Goal: Use online tool/utility: Utilize a website feature to perform a specific function

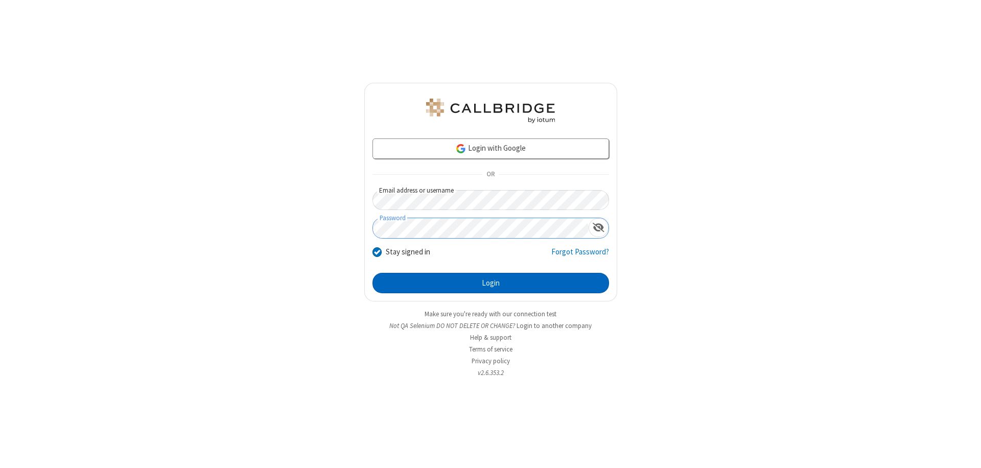
click at [491, 283] on button "Login" at bounding box center [491, 283] width 237 height 20
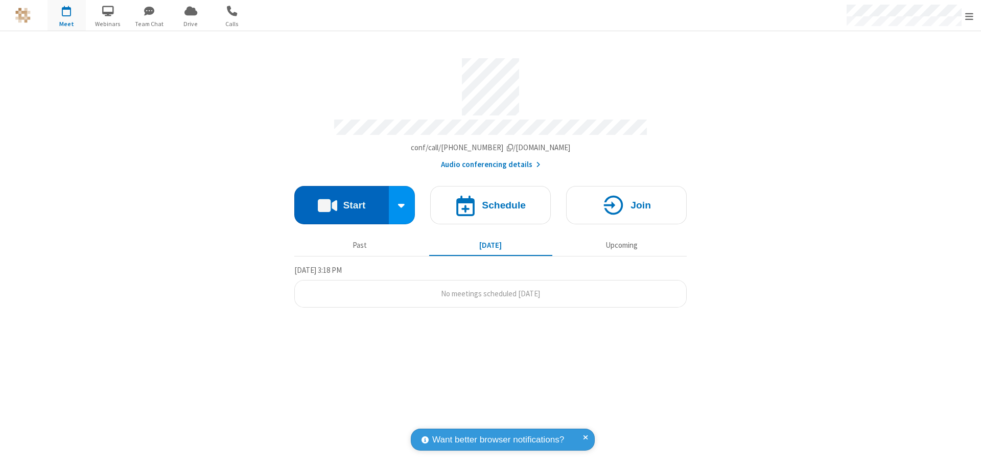
click at [341, 200] on button "Start" at bounding box center [341, 205] width 95 height 38
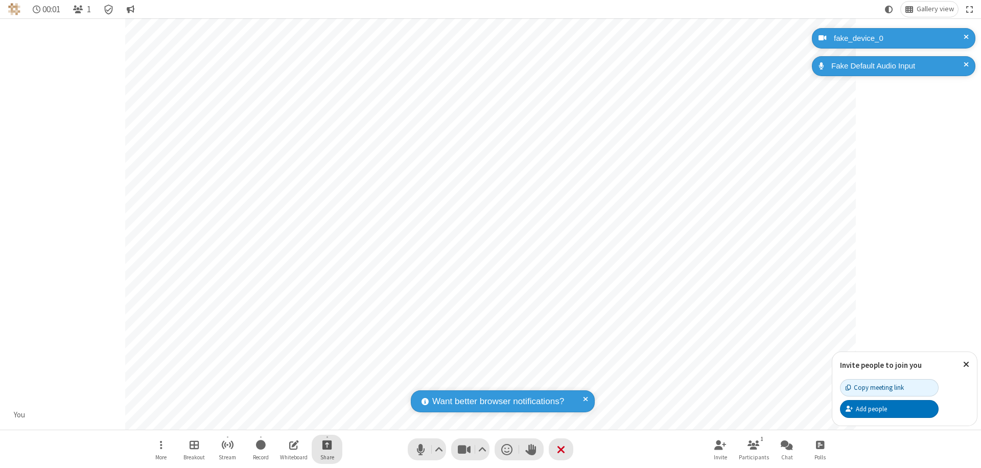
click at [327, 445] on span "Start sharing" at bounding box center [327, 444] width 10 height 13
click at [286, 402] on span "Present files & media" at bounding box center [286, 402] width 12 height 9
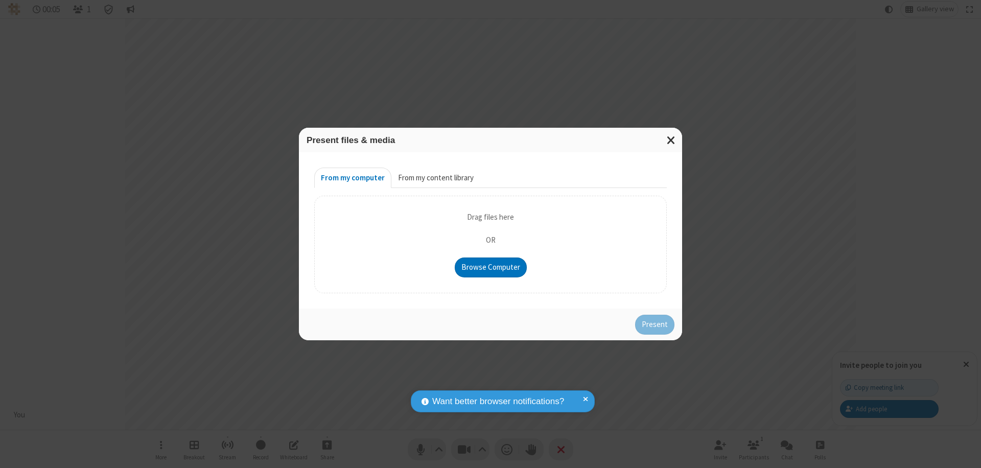
click at [435, 178] on button "From my content library" at bounding box center [435, 178] width 89 height 20
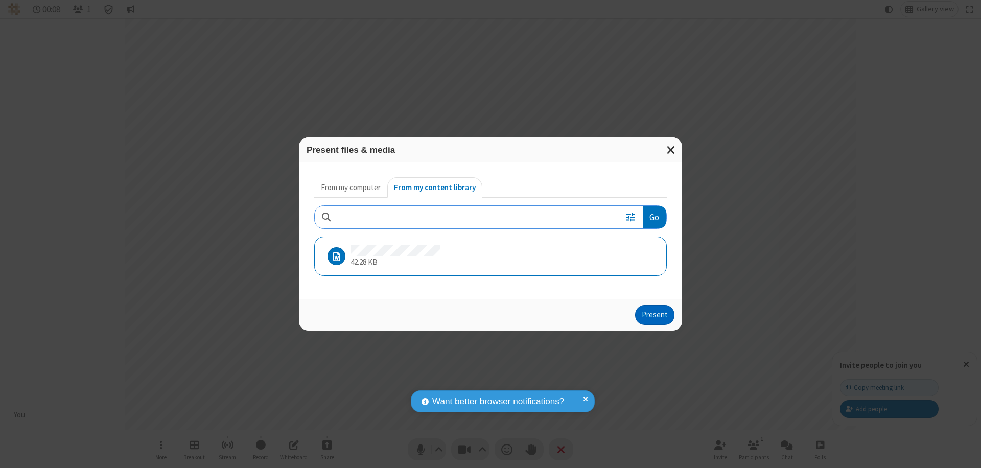
click at [656, 315] on button "Present" at bounding box center [654, 315] width 39 height 20
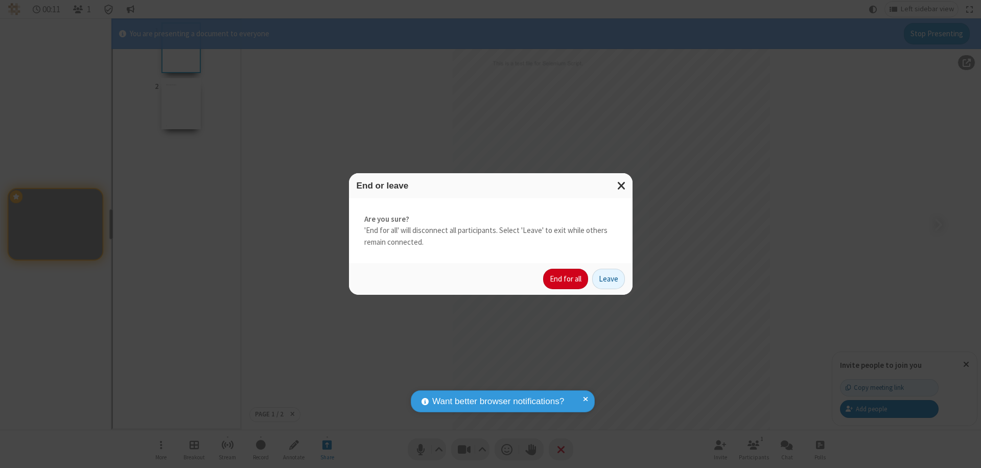
click at [566, 279] on button "End for all" at bounding box center [565, 279] width 45 height 20
